Goal: Information Seeking & Learning: Compare options

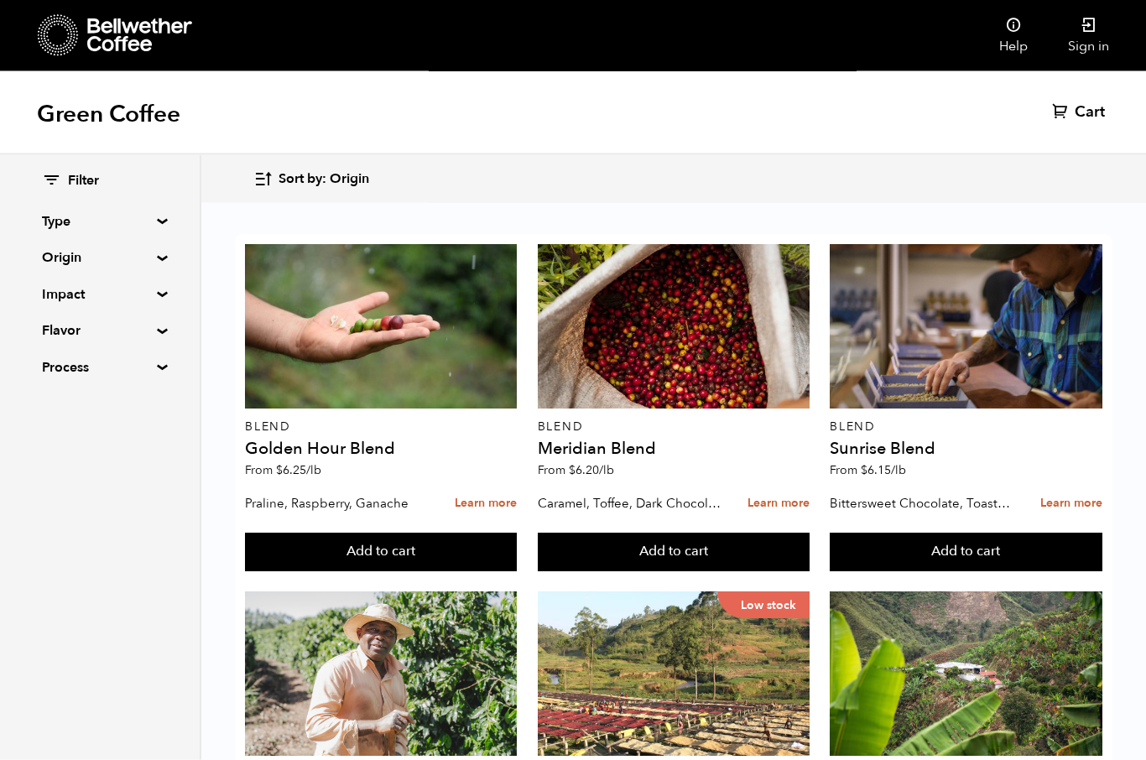
scroll to position [751, 0]
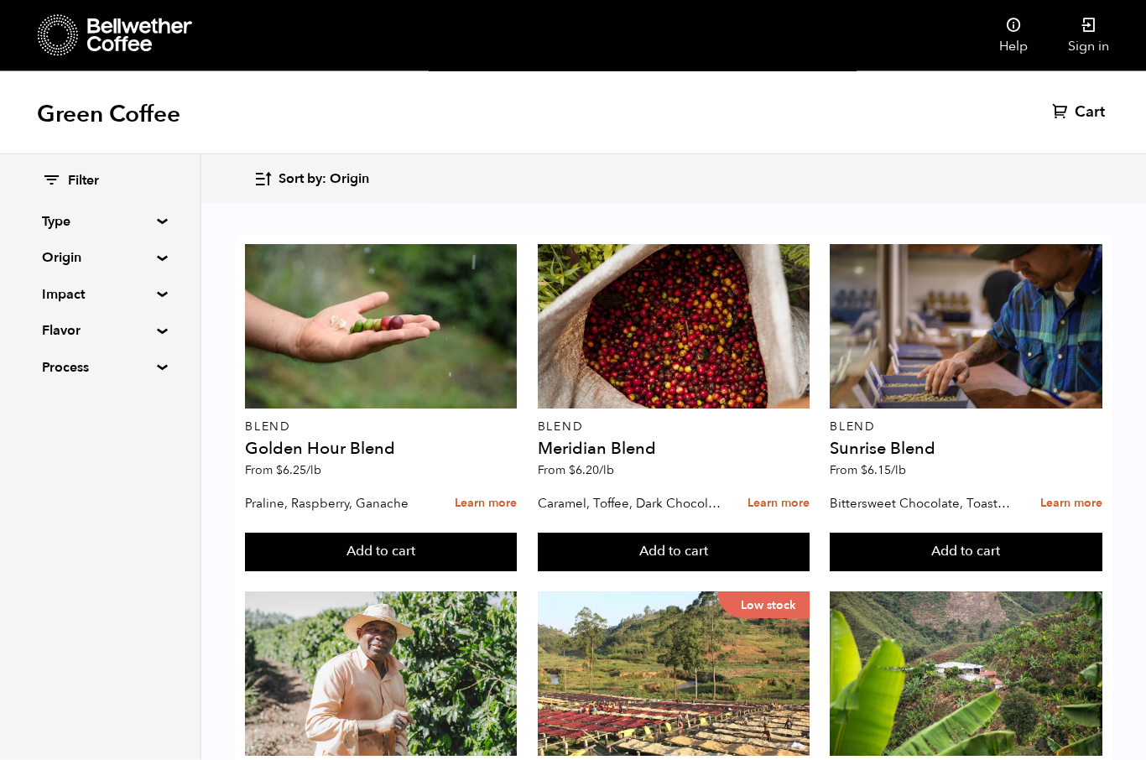
scroll to position [1016, 0]
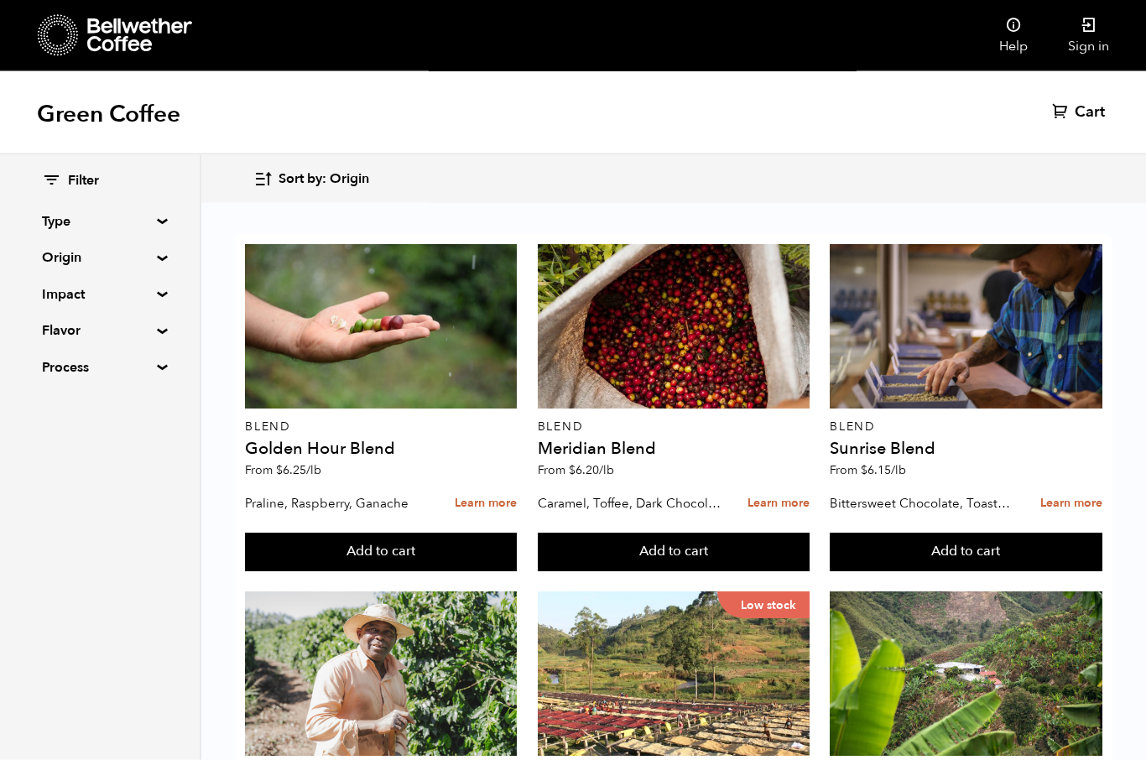
scroll to position [1274, 0]
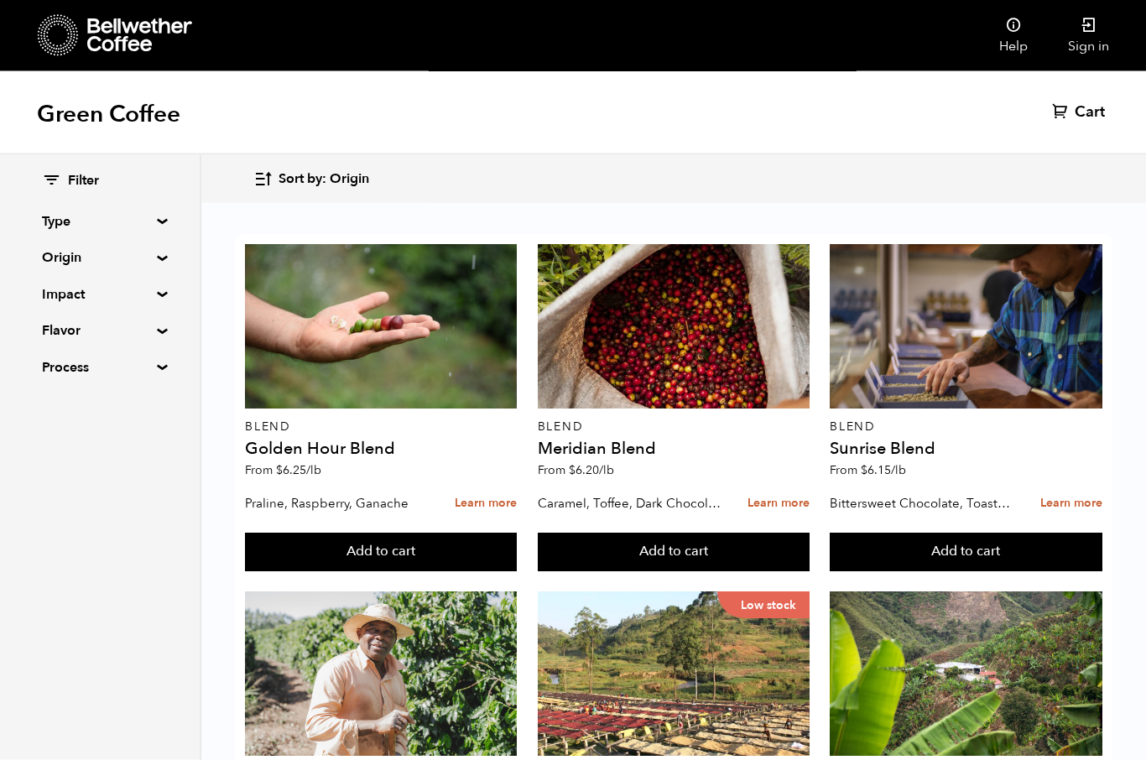
scroll to position [967, 0]
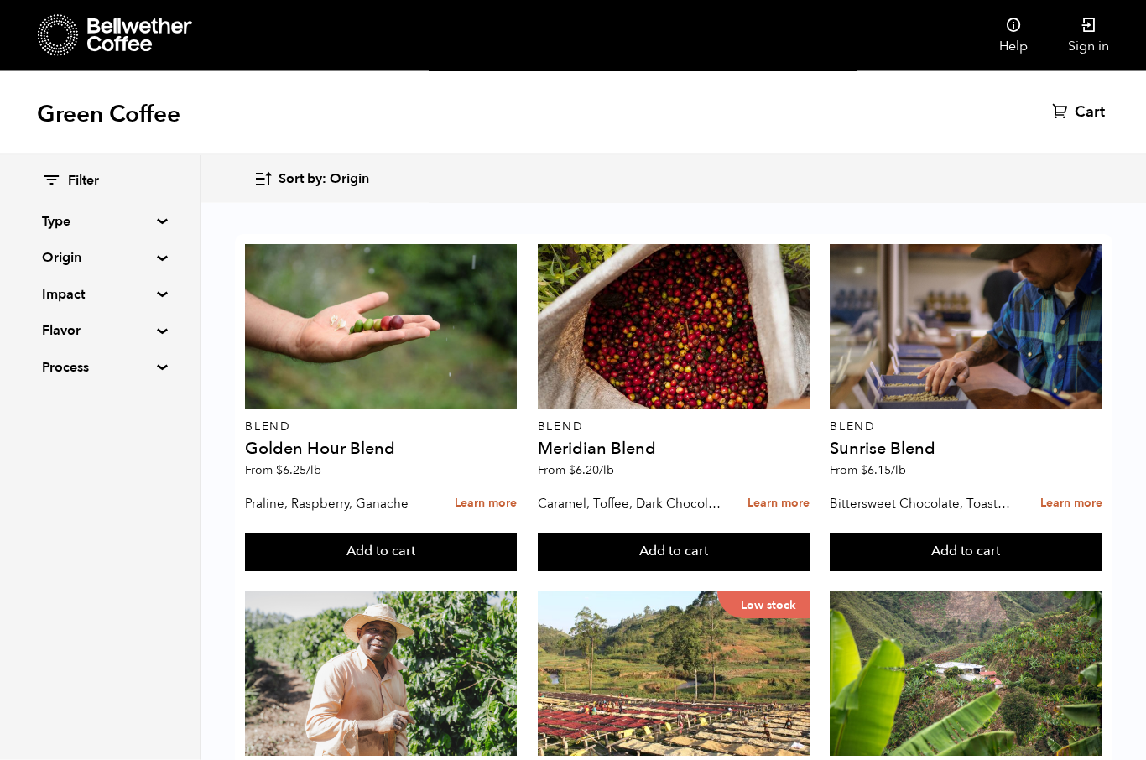
scroll to position [275, 0]
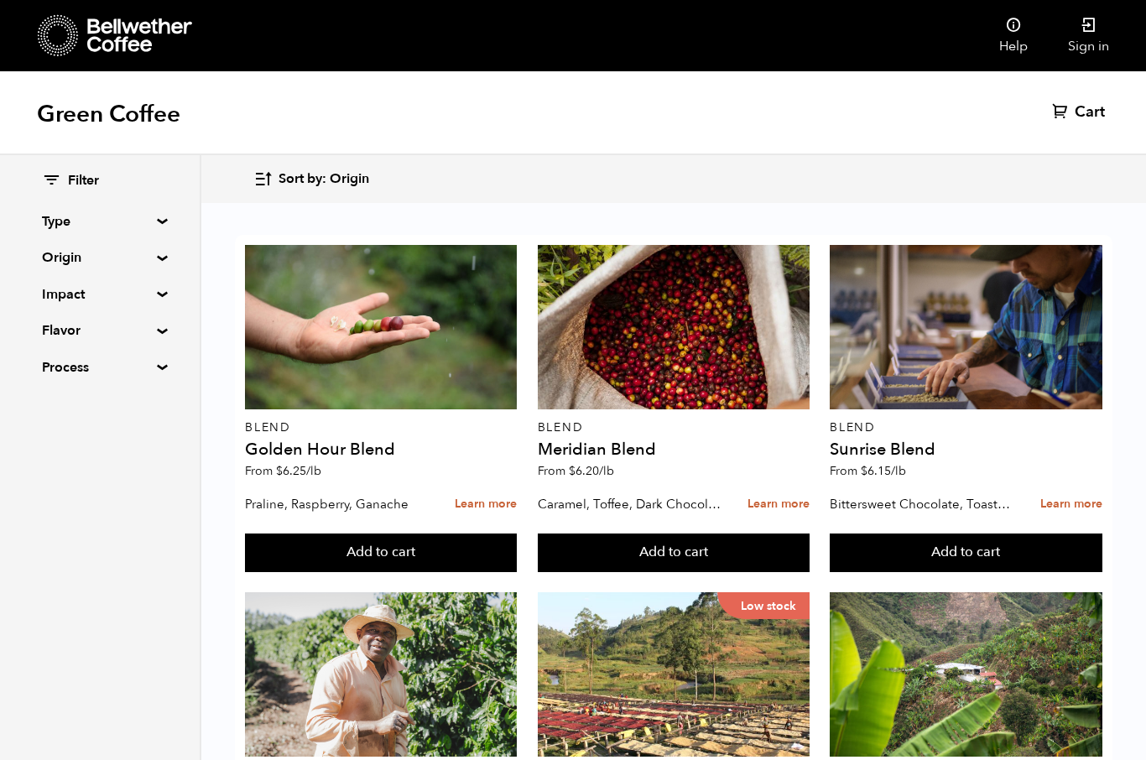
click at [379, 592] on div at bounding box center [381, 674] width 272 height 164
click at [357, 592] on div at bounding box center [381, 674] width 272 height 164
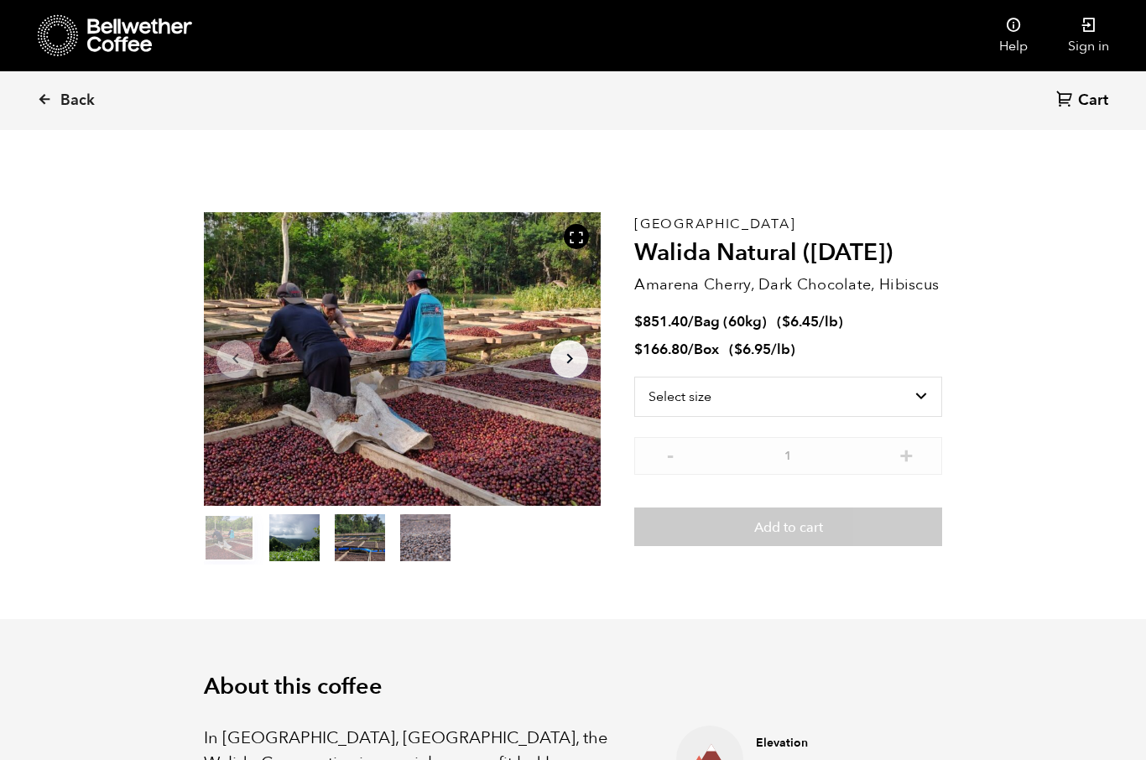
scroll to position [730, 718]
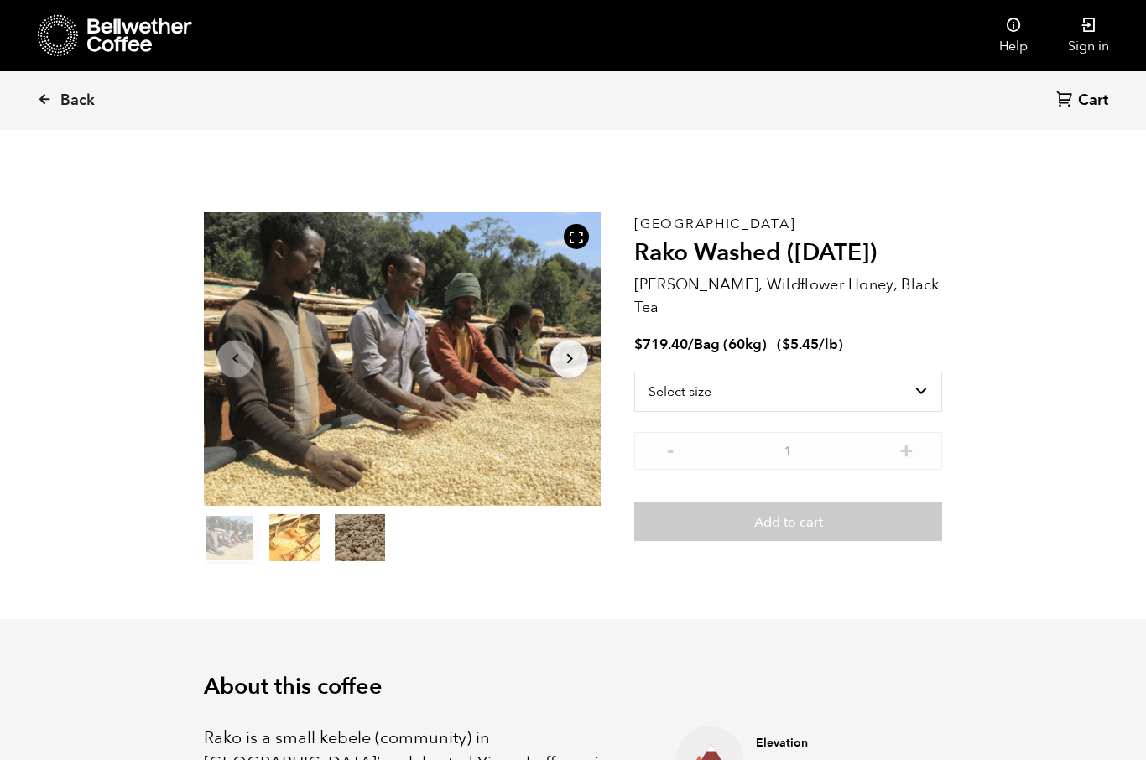
scroll to position [730, 718]
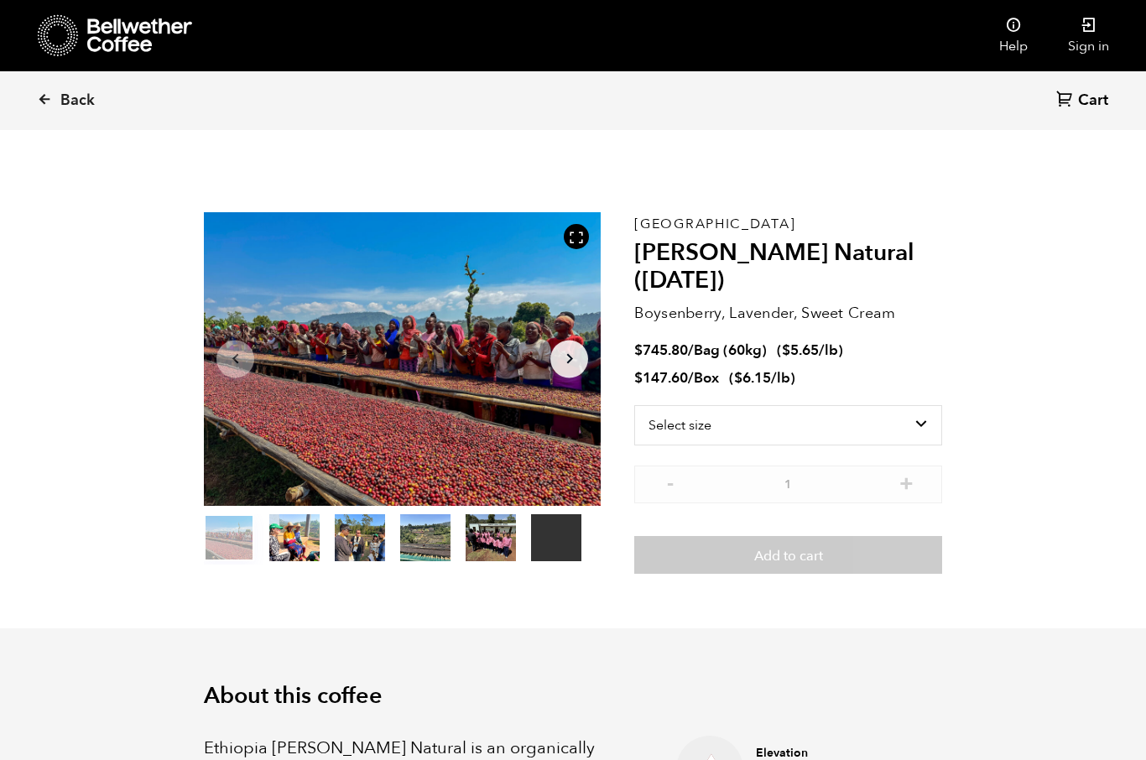
scroll to position [730, 718]
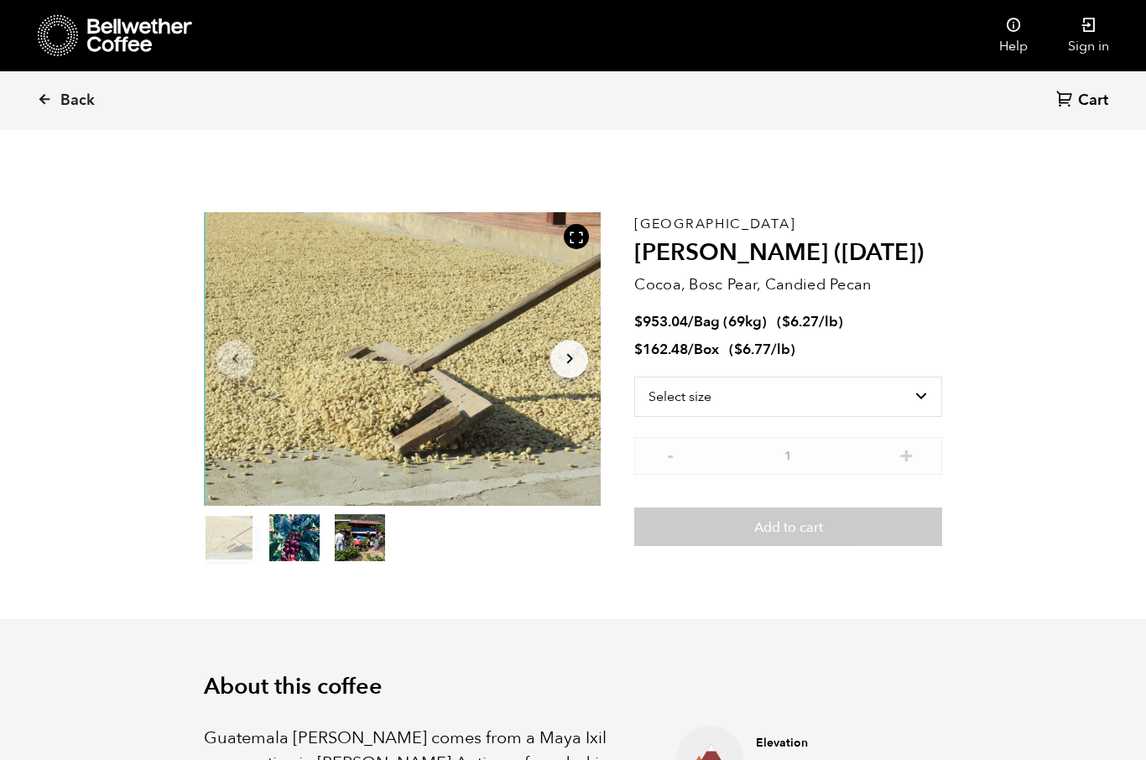
scroll to position [730, 718]
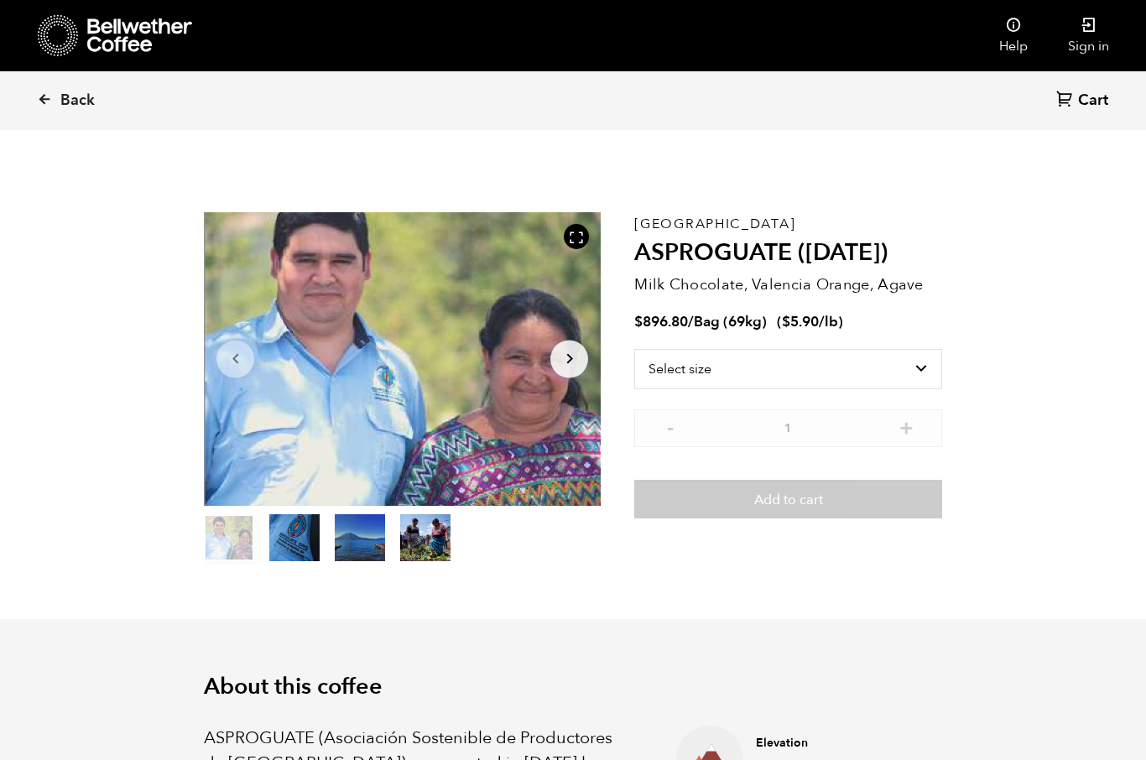
scroll to position [730, 718]
